Goal: Transaction & Acquisition: Purchase product/service

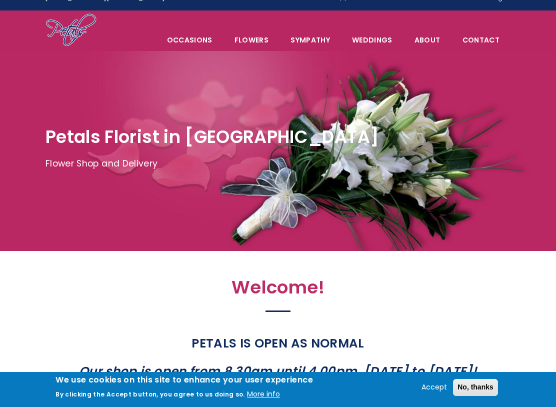
scroll to position [15, 0]
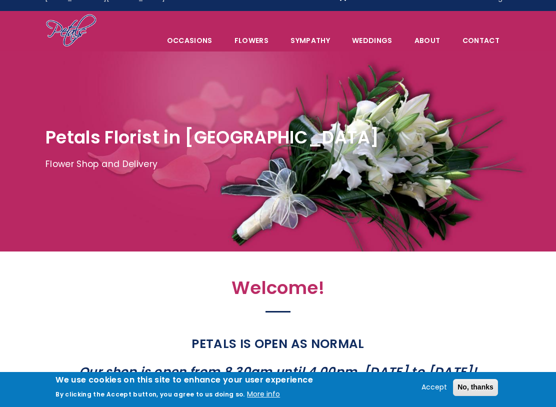
click at [208, 36] on span "Occasions" at bounding box center [190, 40] width 67 height 21
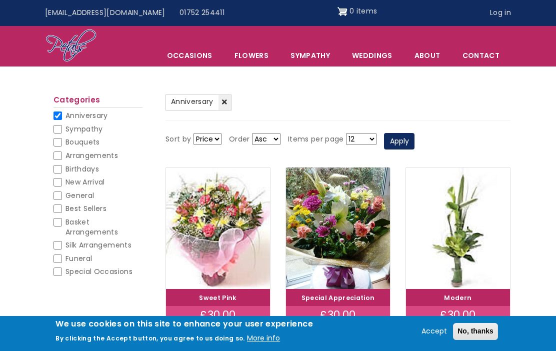
click at [57, 171] on input "Birthdays" at bounding box center [58, 169] width 9 height 9
checkbox input "true"
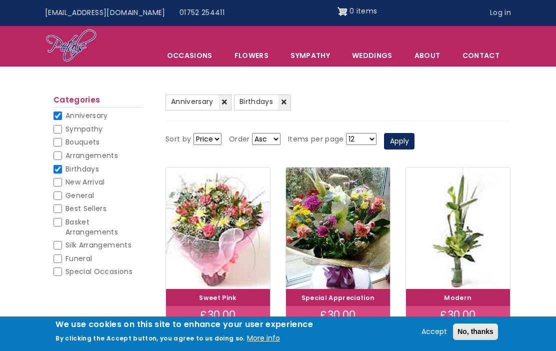
click at [62, 178] on input "New Arrival" at bounding box center [58, 182] width 9 height 9
checkbox input "true"
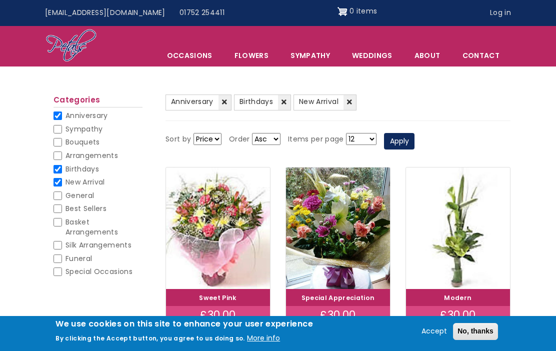
click at [58, 158] on input "Arrangements" at bounding box center [58, 156] width 9 height 9
checkbox input "true"
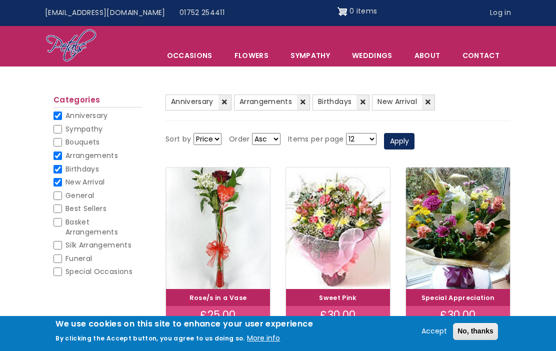
click at [62, 113] on input "Anniversary" at bounding box center [58, 116] width 9 height 9
checkbox input "false"
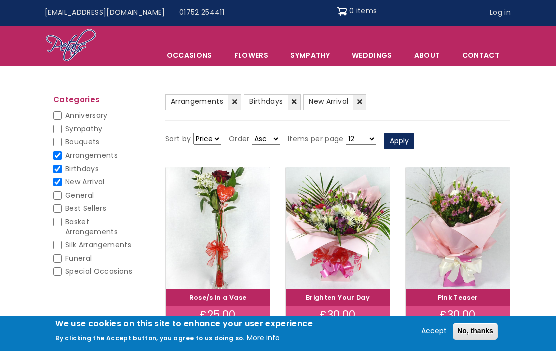
click at [60, 154] on input "Arrangements" at bounding box center [58, 156] width 9 height 9
checkbox input "false"
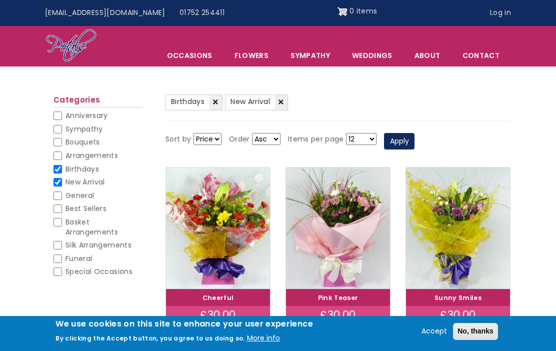
click at [62, 165] on input "Birthdays" at bounding box center [58, 169] width 9 height 9
checkbox input "false"
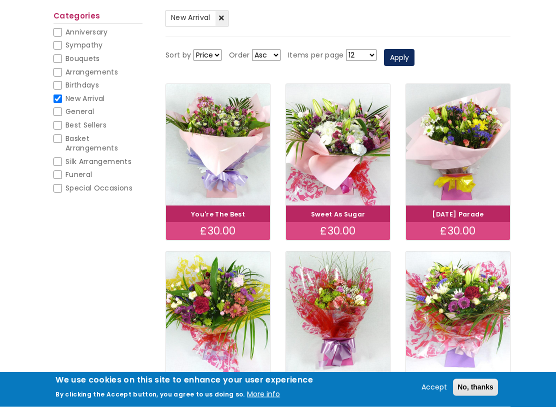
scroll to position [124, 0]
click at [59, 96] on input "New Arrival" at bounding box center [58, 99] width 9 height 9
checkbox input "false"
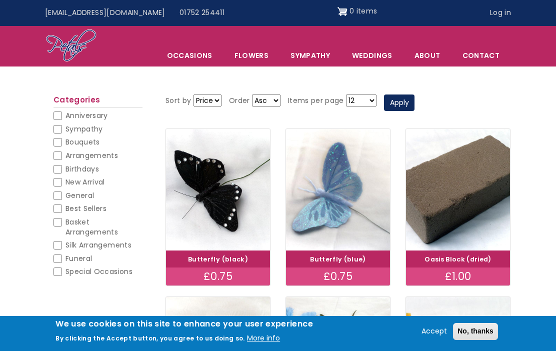
click at [67, 207] on span "Best Sellers" at bounding box center [86, 209] width 41 height 10
click at [62, 207] on input "Best Sellers" at bounding box center [58, 209] width 9 height 9
checkbox input "true"
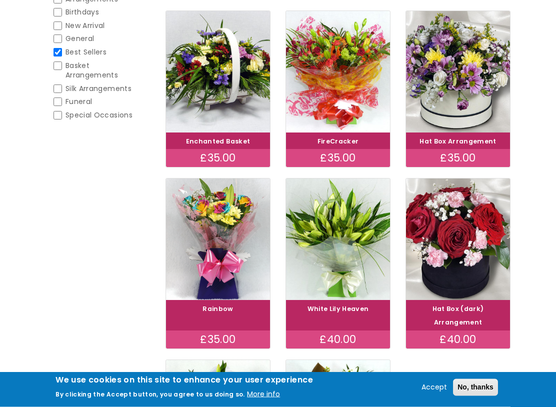
scroll to position [197, 0]
click at [244, 118] on img at bounding box center [218, 72] width 104 height 122
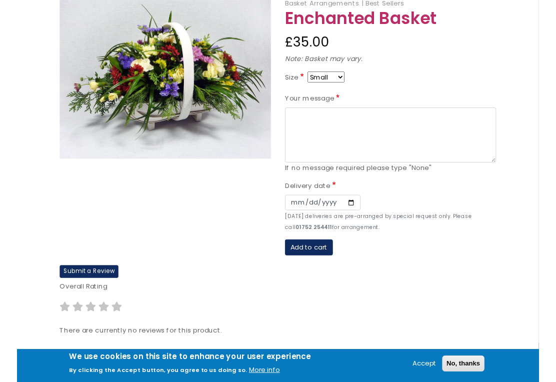
scroll to position [130, 0]
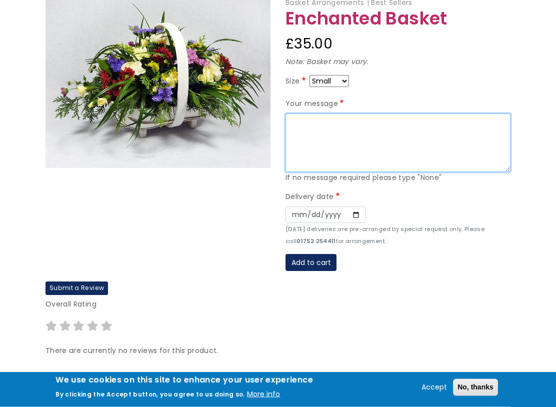
click at [343, 127] on textarea "Your message" at bounding box center [398, 143] width 225 height 59
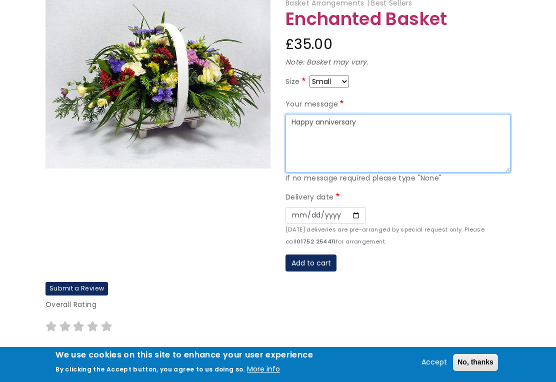
click at [295, 116] on textarea "Happy anniversary" at bounding box center [398, 143] width 225 height 59
click at [378, 119] on textarea "Happy anniversary" at bounding box center [398, 143] width 225 height 59
type textarea "H"
click at [289, 118] on textarea "Michelle and Darrell" at bounding box center [398, 143] width 225 height 59
click at [301, 118] on textarea "To Michelle and Darrell" at bounding box center [398, 143] width 225 height 59
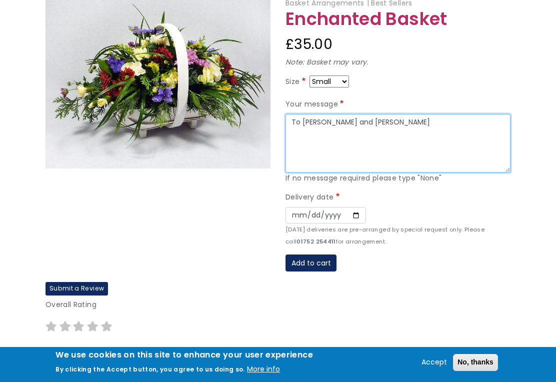
click at [385, 121] on textarea "To Michelle and Darrell" at bounding box center [398, 143] width 225 height 59
click at [443, 119] on textarea "To Michelle and Darrell happy anniversary" at bounding box center [398, 143] width 225 height 59
click at [330, 130] on textarea "To Michelle and Darrell happy anniversary," at bounding box center [398, 143] width 225 height 59
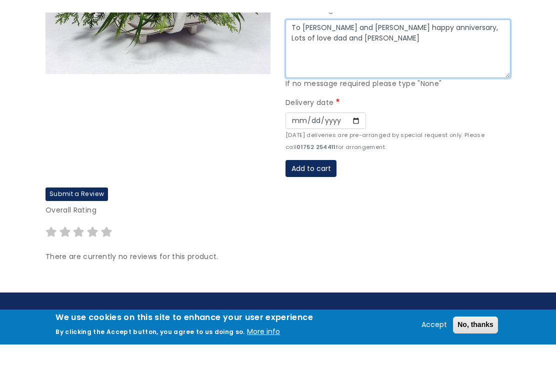
scroll to position [237, 0]
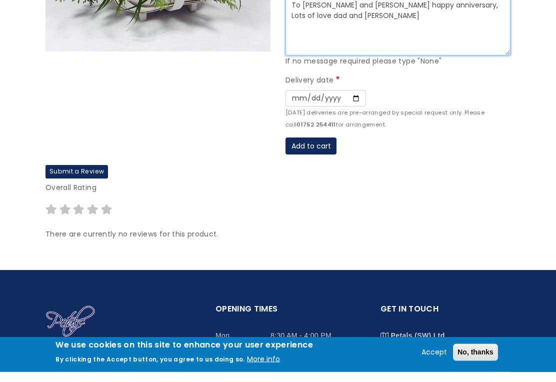
type textarea "To Michelle and Darrell happy anniversary, Lots of love dad and Sheila xx"
click at [296, 101] on input "Date" at bounding box center [326, 109] width 81 height 17
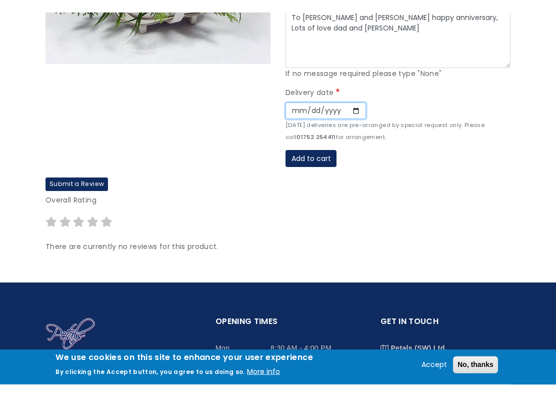
scroll to position [247, 0]
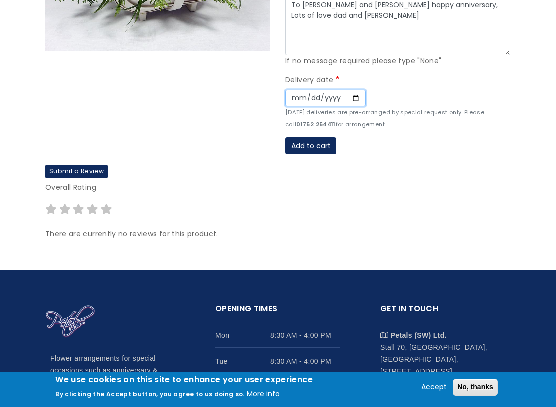
type input "2025-09-23"
click at [324, 144] on button "Add to cart" at bounding box center [311, 146] width 51 height 17
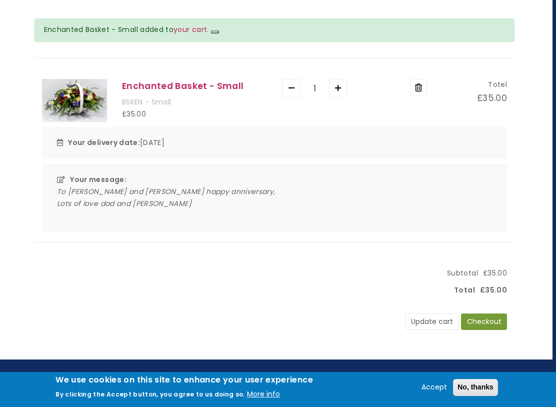
scroll to position [109, 4]
click at [489, 320] on button "Checkout" at bounding box center [484, 322] width 46 height 17
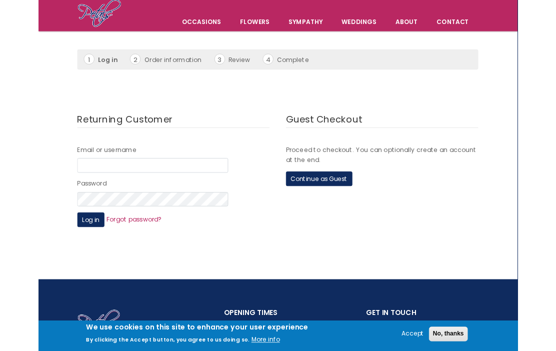
scroll to position [71, 1]
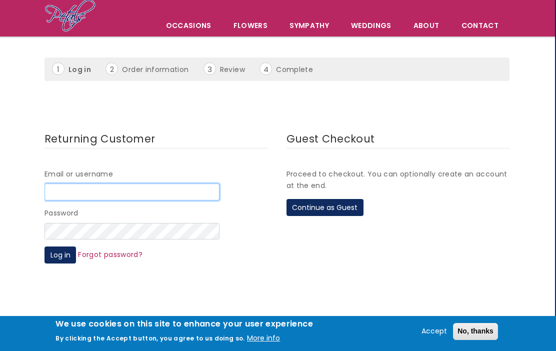
click at [176, 191] on input "Email or username" at bounding box center [132, 192] width 175 height 17
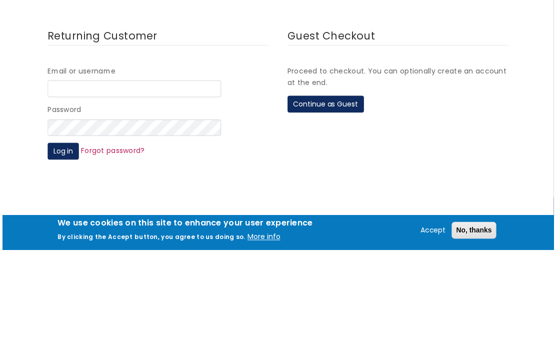
scroll to position [173, 0]
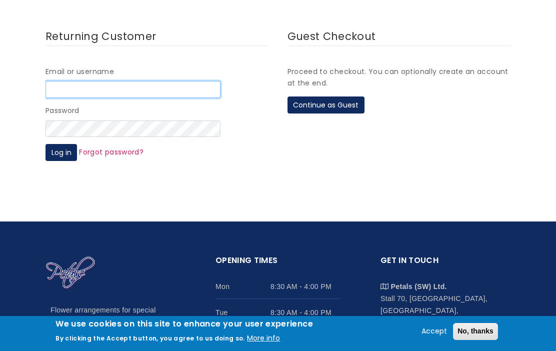
type input "[EMAIL_ADDRESS][DOMAIN_NAME]"
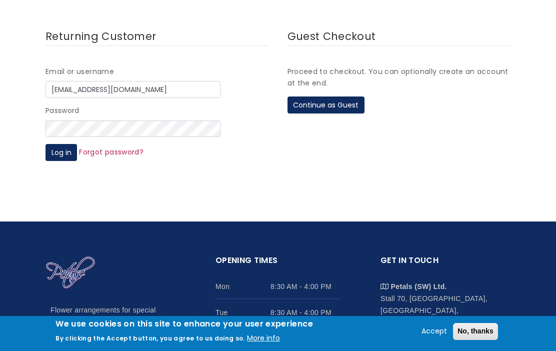
click at [341, 106] on button "Continue as Guest" at bounding box center [326, 105] width 77 height 17
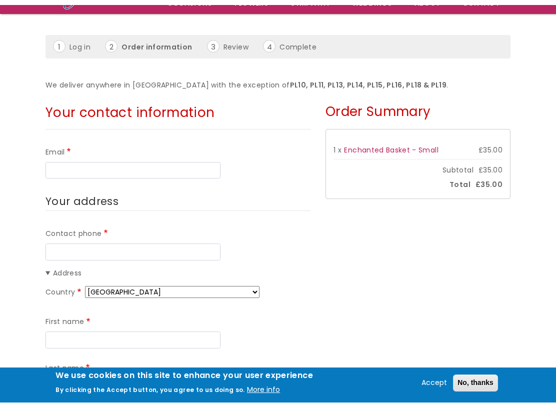
scroll to position [93, 0]
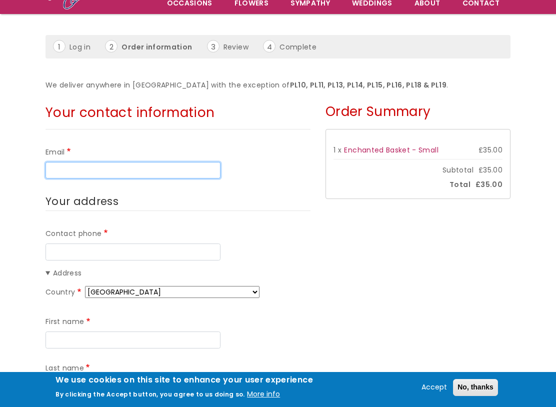
click at [136, 166] on input "Email" at bounding box center [133, 170] width 175 height 17
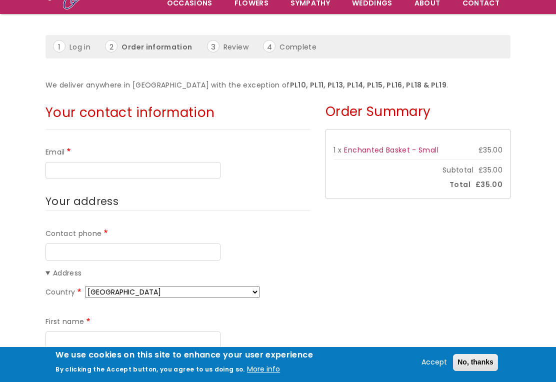
type input "[EMAIL_ADDRESS][DOMAIN_NAME]"
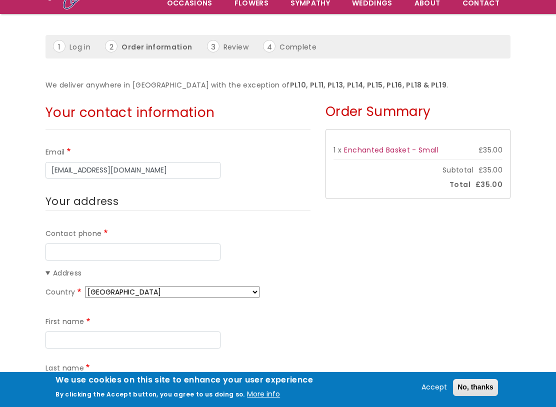
type input "07957388769"
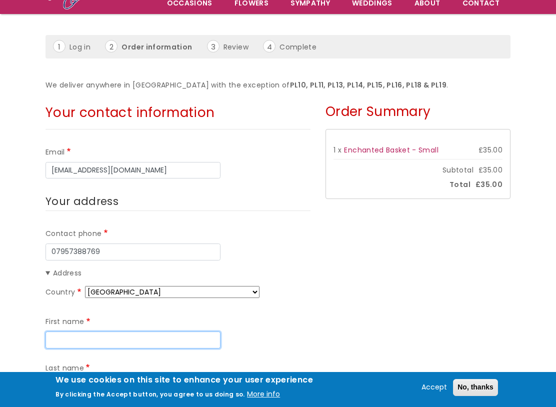
type input "[PERSON_NAME]"
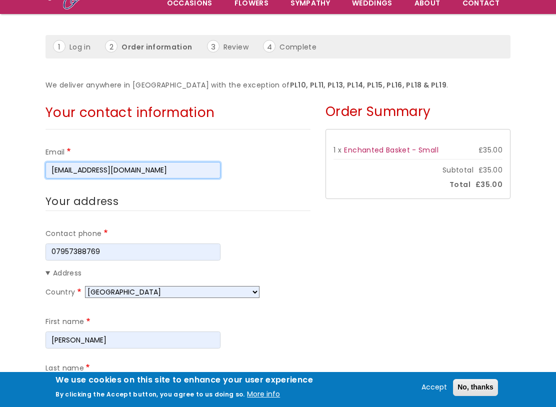
type input "Riglar"
type input "27 [GEOGRAPHIC_DATA]"
type input "Chelmsford"
type input "CM2 9QH"
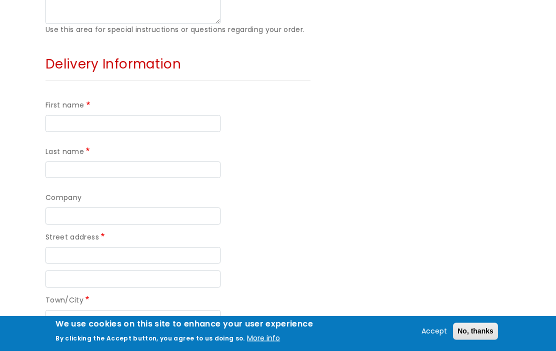
scroll to position [727, 0]
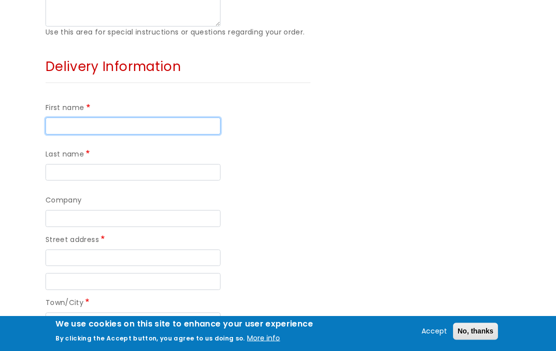
click at [133, 121] on input "First name" at bounding box center [133, 126] width 175 height 17
type input "[PERSON_NAME]"
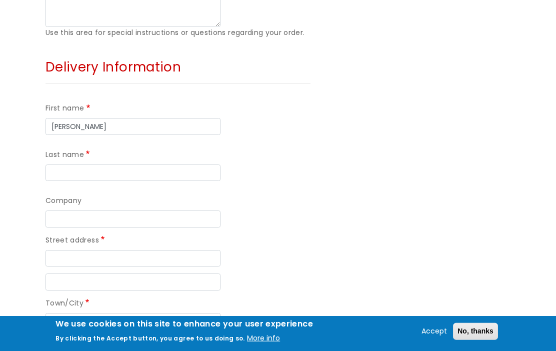
type input "Hessan"
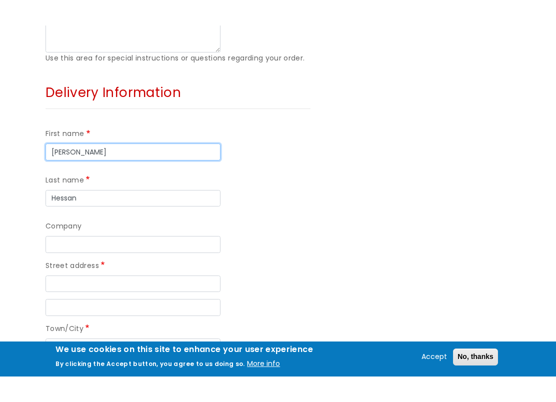
scroll to position [727, 0]
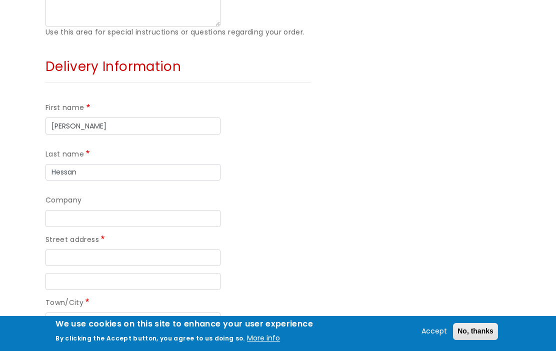
type input "[STREET_ADDRESS][GEOGRAPHIC_DATA]"
type input "[GEOGRAPHIC_DATA]"
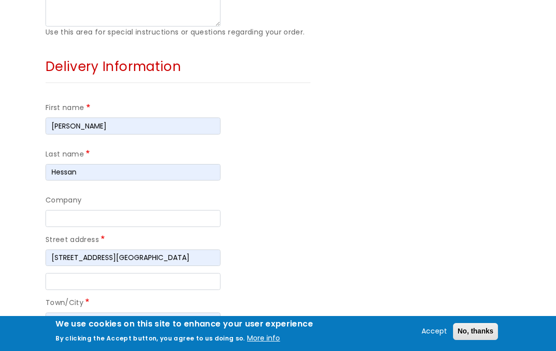
type input "PL49EQ"
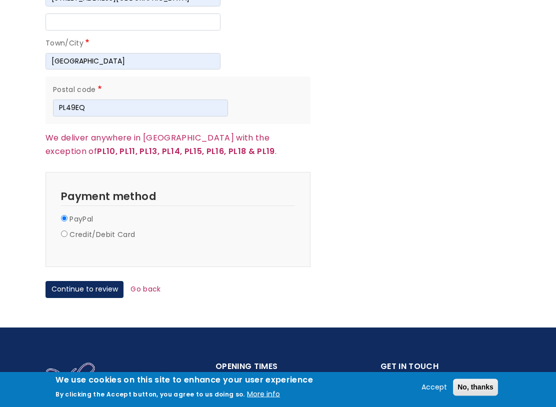
scroll to position [989, 0]
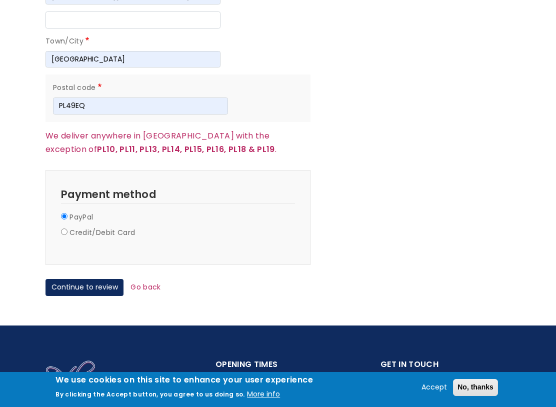
click at [74, 227] on label "Credit/Debit Card" at bounding box center [103, 233] width 66 height 12
click at [68, 229] on input "Credit/Debit Card" at bounding box center [64, 232] width 7 height 7
radio input "true"
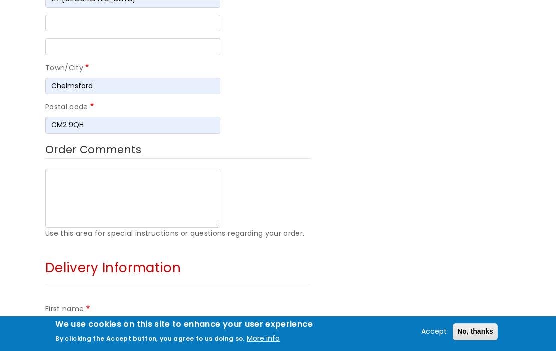
scroll to position [526, 0]
